Goal: Transaction & Acquisition: Purchase product/service

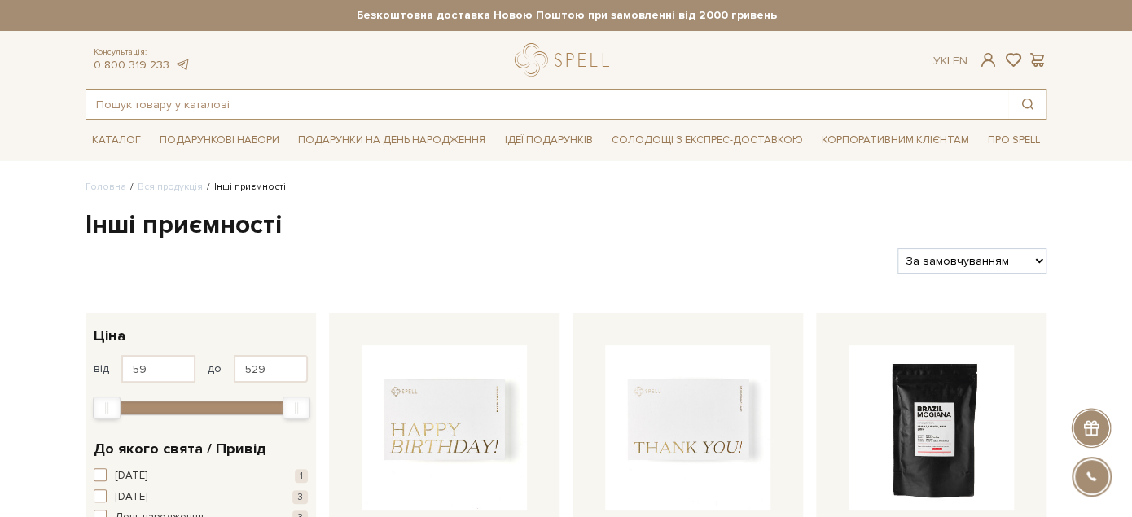
click at [396, 90] on input "text" at bounding box center [547, 104] width 922 height 29
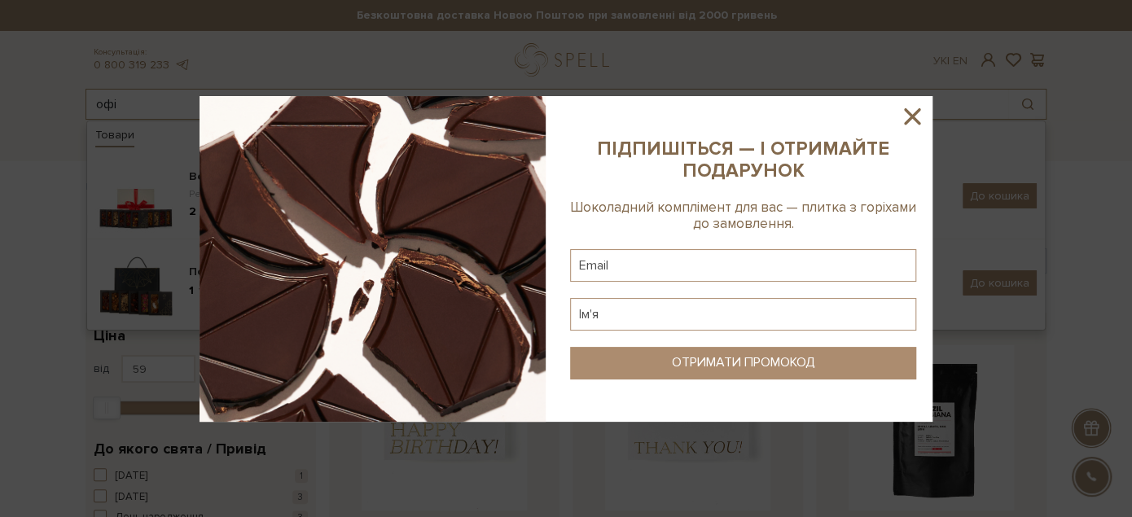
type input "офі"
click at [905, 118] on icon at bounding box center [912, 117] width 28 height 28
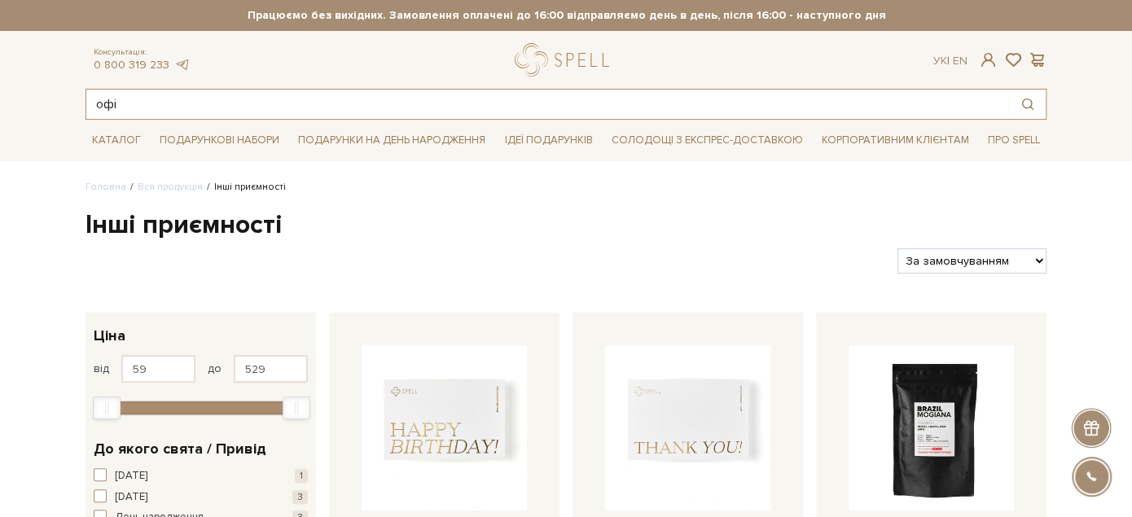
click at [199, 117] on input "офі" at bounding box center [547, 104] width 922 height 29
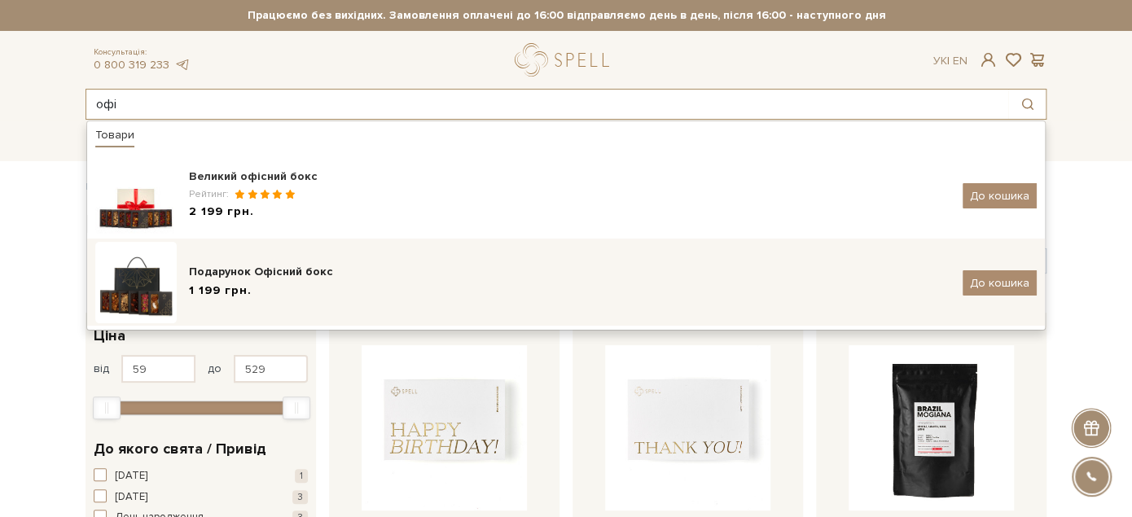
click at [286, 287] on div "1 199 грн." at bounding box center [570, 291] width 762 height 17
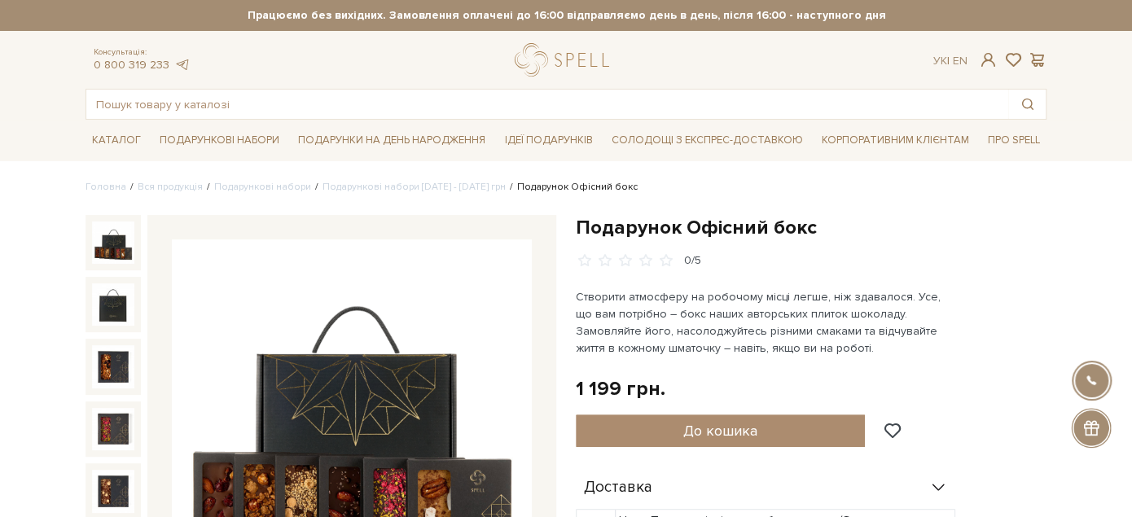
click at [581, 237] on h1 "Подарунок Офісний бокс" at bounding box center [811, 227] width 471 height 25
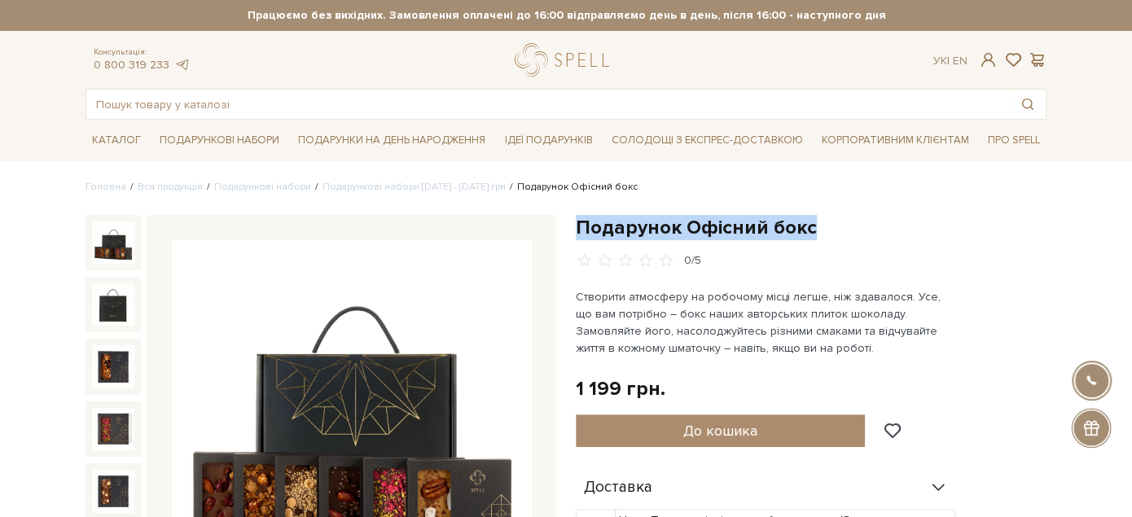
drag, startPoint x: 581, startPoint y: 237, endPoint x: 806, endPoint y: 222, distance: 225.4
click at [813, 224] on h1 "Подарунок Офісний бокс" at bounding box center [811, 227] width 471 height 25
